Goal: Transaction & Acquisition: Download file/media

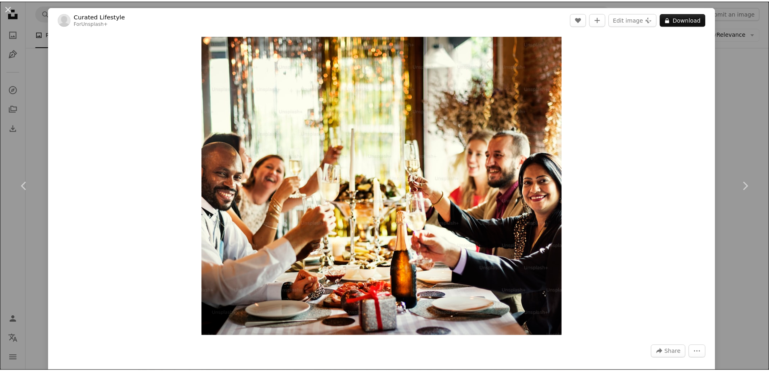
scroll to position [3208, 0]
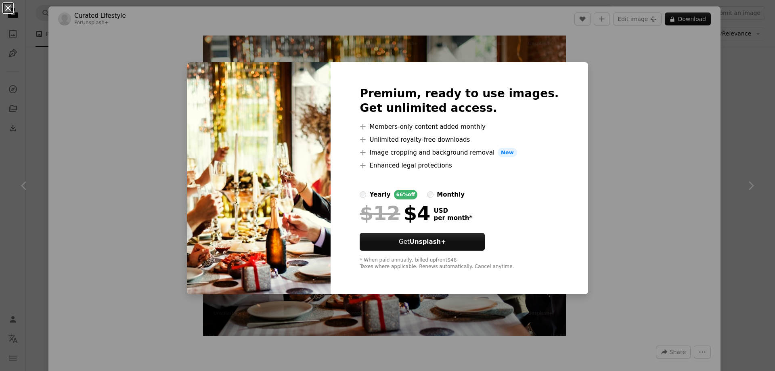
click at [7, 6] on button "An X shape" at bounding box center [8, 8] width 10 height 10
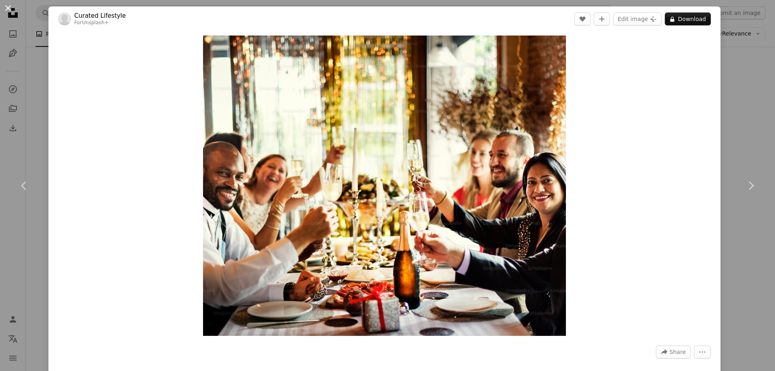
click at [7, 5] on button "An X shape" at bounding box center [8, 8] width 10 height 10
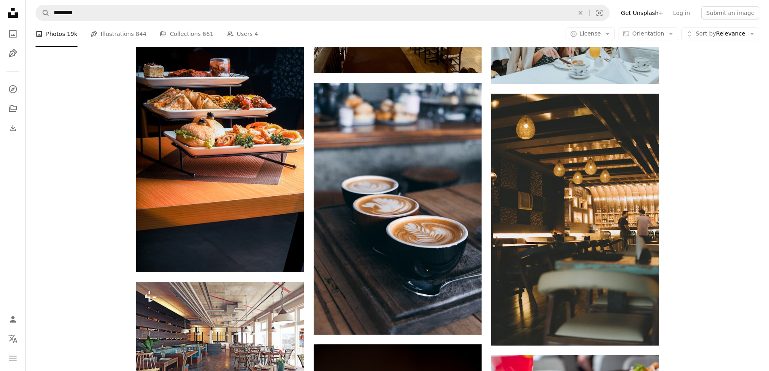
scroll to position [4123, 0]
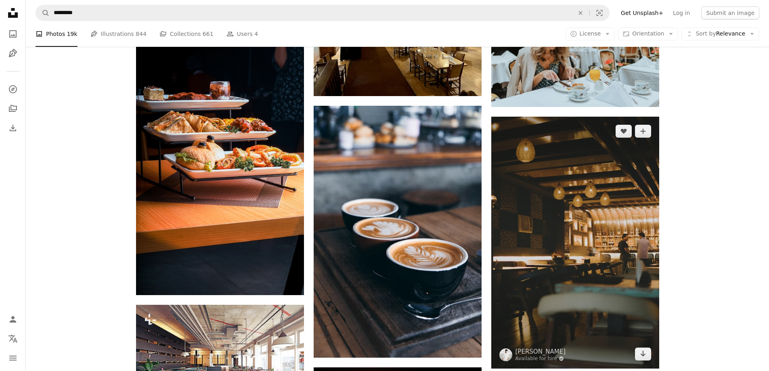
click at [548, 243] on img at bounding box center [575, 243] width 168 height 252
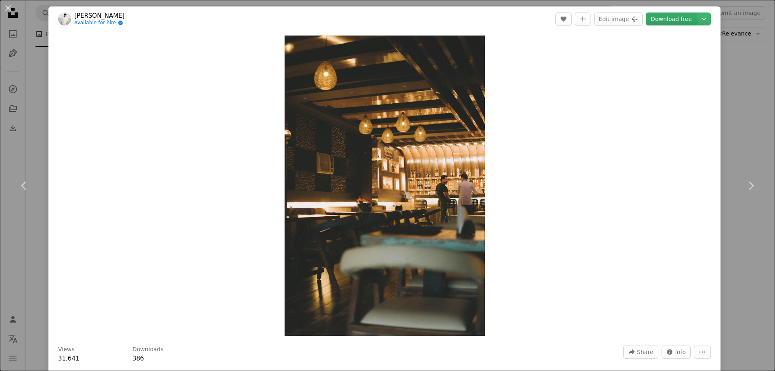
click at [656, 20] on link "Download free" at bounding box center [671, 19] width 51 height 13
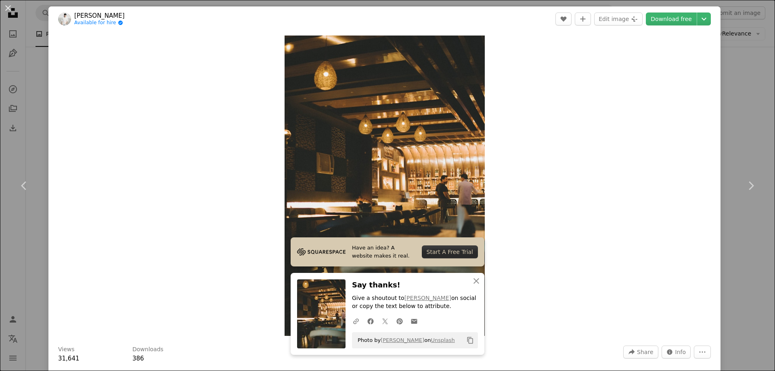
click at [466, 341] on icon "Copy content" at bounding box center [469, 340] width 7 height 7
click at [330, 26] on header "[PERSON_NAME] Available for hire A checkmark inside of a circle A heart A plus …" at bounding box center [384, 18] width 672 height 25
click at [4, 7] on button "An X shape" at bounding box center [8, 8] width 10 height 10
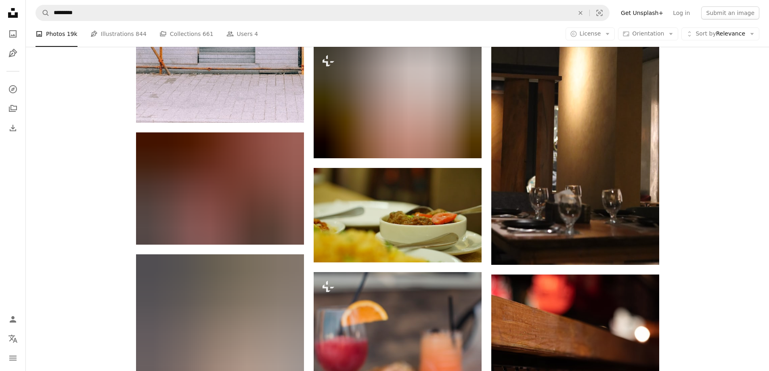
scroll to position [7406, 0]
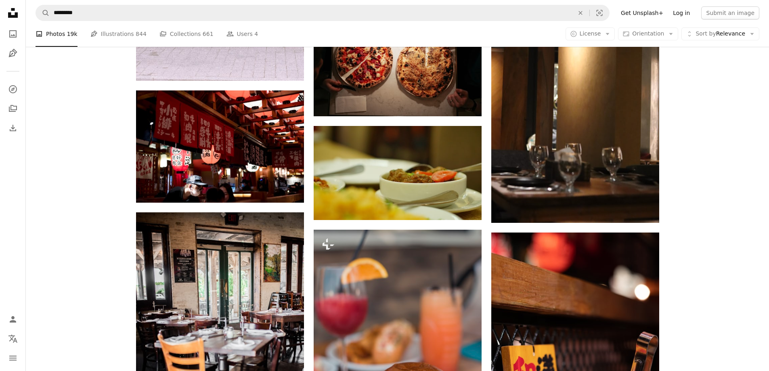
click at [684, 12] on link "Log in" at bounding box center [681, 12] width 27 height 13
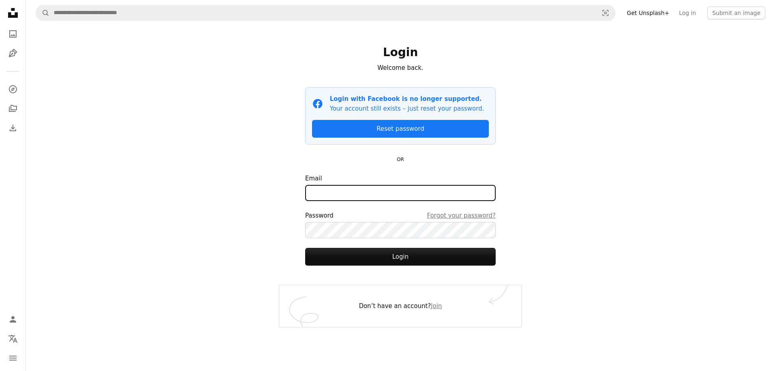
click at [357, 191] on input "Email" at bounding box center [400, 193] width 190 height 16
type input "**********"
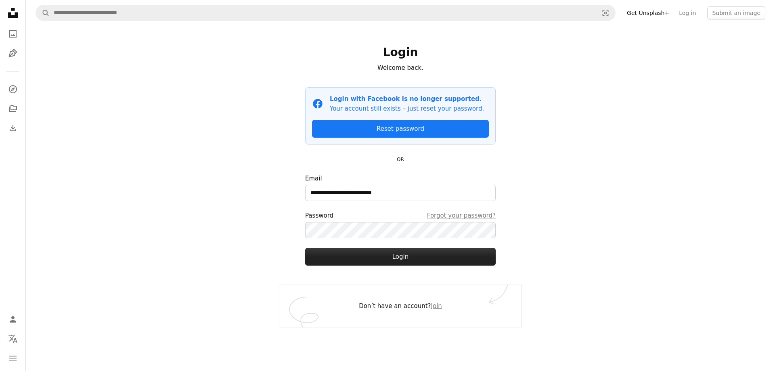
click at [408, 257] on button "Login" at bounding box center [400, 257] width 190 height 18
